Goal: Information Seeking & Learning: Learn about a topic

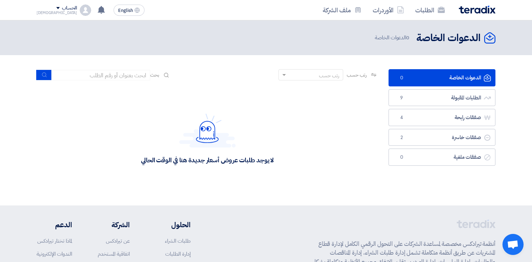
click at [438, 94] on link "الطلبات المقبولة الطلبات المقبولة 9" at bounding box center [441, 97] width 107 height 17
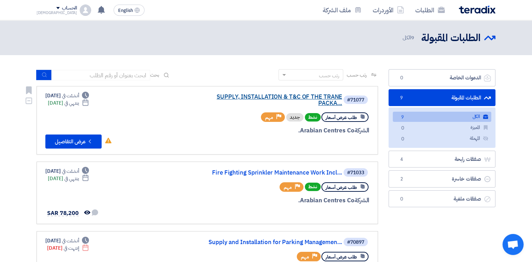
click at [304, 95] on link "SUPPLY, INSTALLATION & T&C OF THE TRANE PACKA..." at bounding box center [271, 100] width 141 height 13
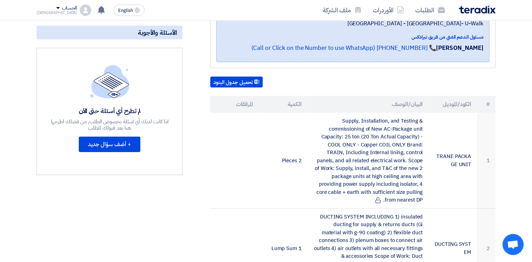
scroll to position [351, 0]
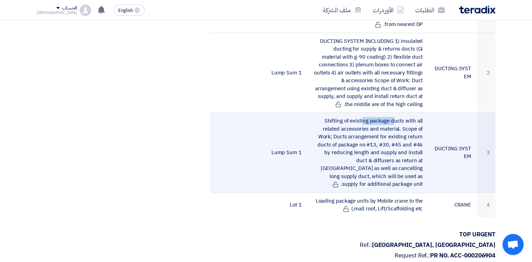
drag, startPoint x: 327, startPoint y: 119, endPoint x: 353, endPoint y: 119, distance: 25.3
click at [353, 119] on td "Shifting of existing package ducts with all related accessories and material. S…" at bounding box center [367, 153] width 121 height 80
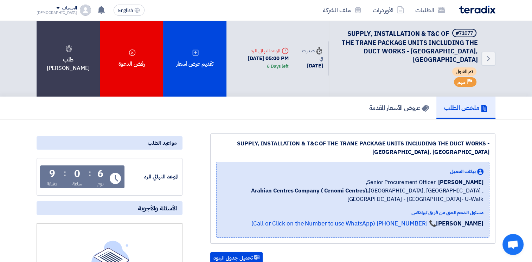
scroll to position [176, 0]
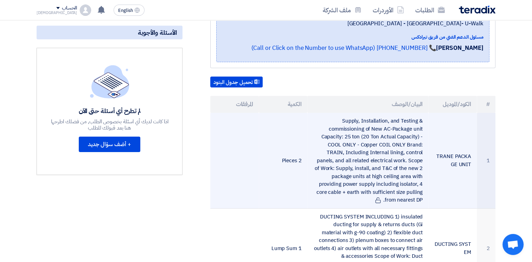
drag, startPoint x: 345, startPoint y: 123, endPoint x: 348, endPoint y: 122, distance: 3.7
click at [348, 122] on td "Supply, Installation, and Testing & commissioning of New AC-Package unit Capaci…" at bounding box center [367, 161] width 121 height 96
drag, startPoint x: 348, startPoint y: 122, endPoint x: 412, endPoint y: 136, distance: 65.2
click at [412, 136] on td "Supply, Installation, and Testing & commissioning of New AC-Package unit Capaci…" at bounding box center [367, 161] width 121 height 96
drag, startPoint x: 412, startPoint y: 136, endPoint x: 334, endPoint y: 144, distance: 78.1
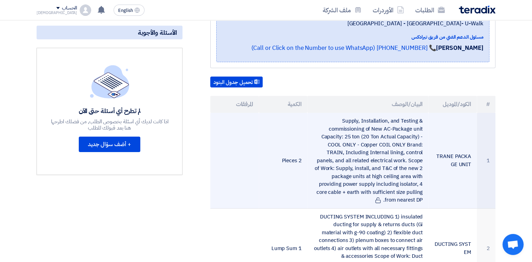
click at [336, 144] on td "Supply, Installation, and Testing & commissioning of New AC-Package unit Capaci…" at bounding box center [367, 161] width 121 height 96
drag, startPoint x: 331, startPoint y: 143, endPoint x: 415, endPoint y: 141, distance: 83.7
click at [415, 141] on td "Supply, Installation, and Testing & commissioning of New AC-Package unit Capaci…" at bounding box center [367, 161] width 121 height 96
click at [332, 152] on td "Supply, Installation, and Testing & commissioning of New AC-Package unit Capaci…" at bounding box center [367, 161] width 121 height 96
drag, startPoint x: 330, startPoint y: 149, endPoint x: 346, endPoint y: 149, distance: 15.5
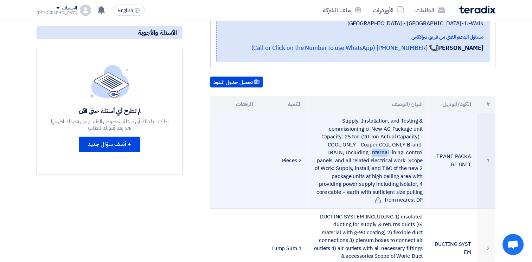
click at [346, 149] on td "Supply, Installation, and Testing & commissioning of New AC-Package unit Capaci…" at bounding box center [367, 161] width 121 height 96
drag, startPoint x: 346, startPoint y: 149, endPoint x: 422, endPoint y: 198, distance: 90.4
click at [422, 198] on td "Supply, Installation, and Testing & commissioning of New AC-Package unit Capaci…" at bounding box center [367, 161] width 121 height 96
drag, startPoint x: 422, startPoint y: 198, endPoint x: 415, endPoint y: 198, distance: 6.7
click at [415, 198] on td "Supply, Installation, and Testing & commissioning of New AC-Package unit Capaci…" at bounding box center [367, 161] width 121 height 96
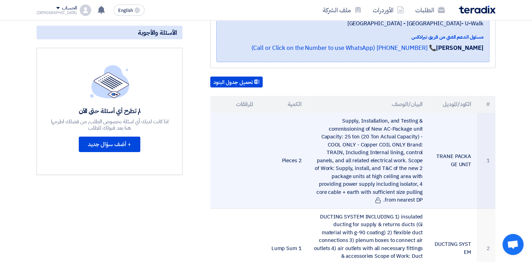
drag, startPoint x: 421, startPoint y: 199, endPoint x: 341, endPoint y: 118, distance: 113.6
click at [341, 118] on td "Supply, Installation, and Testing & commissioning of New AC-Package unit Capaci…" at bounding box center [367, 161] width 121 height 96
drag, startPoint x: 341, startPoint y: 118, endPoint x: 345, endPoint y: 121, distance: 4.9
click at [345, 121] on td "Supply, Installation, and Testing & commissioning of New AC-Package unit Capaci…" at bounding box center [367, 161] width 121 height 96
drag, startPoint x: 342, startPoint y: 117, endPoint x: 422, endPoint y: 200, distance: 114.6
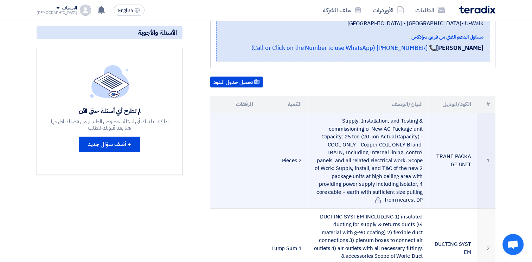
click at [422, 200] on td "Supply, Installation, and Testing & commissioning of New AC-Package unit Capaci…" at bounding box center [367, 161] width 121 height 96
click at [419, 199] on td "Supply, Installation, and Testing & commissioning of New AC-Package unit Capaci…" at bounding box center [367, 161] width 121 height 96
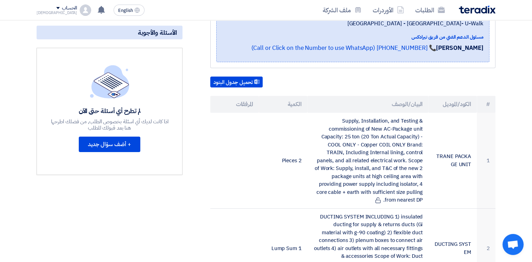
drag, startPoint x: 421, startPoint y: 198, endPoint x: 325, endPoint y: 106, distance: 132.7
click at [325, 106] on table "# الكود/الموديل البيان/الوصف الكمية المرفقات 1 TRANE PACKAGE UNIT Supply, Insta…" at bounding box center [352, 244] width 285 height 297
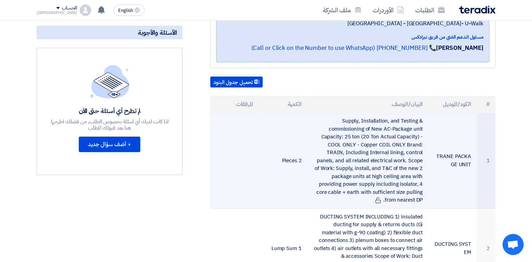
drag, startPoint x: 325, startPoint y: 106, endPoint x: 332, endPoint y: 124, distance: 19.1
click at [332, 126] on td "Supply, Installation, and Testing & commissioning of New AC-Package unit Capaci…" at bounding box center [367, 161] width 121 height 96
drag, startPoint x: 342, startPoint y: 118, endPoint x: 421, endPoint y: 201, distance: 114.6
click at [421, 201] on td "Supply, Installation, and Testing & commissioning of New AC-Package unit Capaci…" at bounding box center [367, 161] width 121 height 96
click at [307, 140] on td "Supply, Installation, and Testing & commissioning of New AC-Package unit Capaci…" at bounding box center [367, 161] width 121 height 96
